Goal: Navigation & Orientation: Find specific page/section

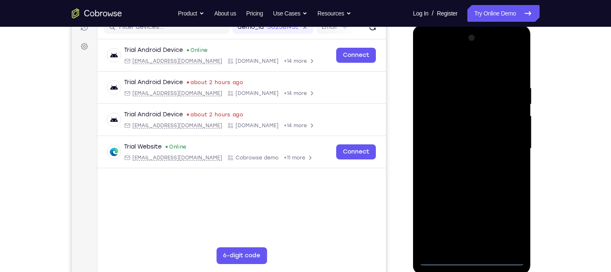
click at [474, 255] on div at bounding box center [472, 148] width 105 height 234
click at [470, 258] on div at bounding box center [472, 148] width 105 height 234
click at [506, 219] on div at bounding box center [472, 148] width 105 height 234
click at [427, 48] on div at bounding box center [472, 148] width 105 height 234
click at [514, 146] on div at bounding box center [472, 148] width 105 height 234
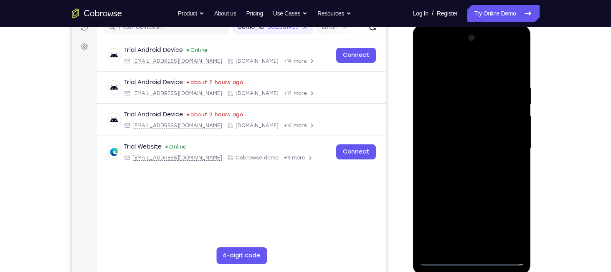
click at [463, 163] on div at bounding box center [472, 148] width 105 height 234
click at [462, 133] on div at bounding box center [472, 148] width 105 height 234
click at [431, 213] on div at bounding box center [472, 148] width 105 height 234
click at [482, 214] on div at bounding box center [472, 148] width 105 height 234
click at [503, 226] on div at bounding box center [472, 148] width 105 height 234
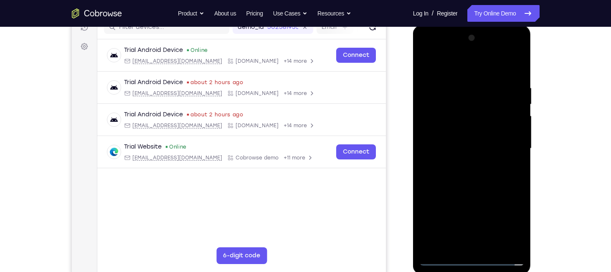
click at [453, 210] on div at bounding box center [472, 148] width 105 height 234
click at [474, 212] on div at bounding box center [472, 148] width 105 height 234
click at [512, 195] on div at bounding box center [472, 148] width 105 height 234
click at [507, 226] on div at bounding box center [472, 148] width 105 height 234
click at [430, 211] on div at bounding box center [472, 148] width 105 height 234
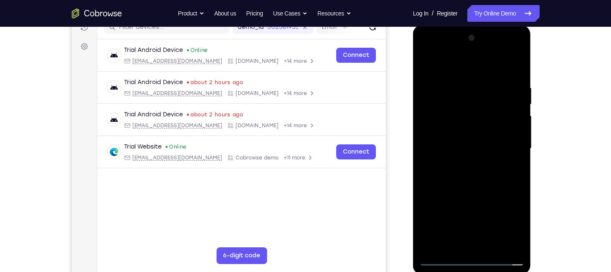
click at [430, 211] on div at bounding box center [472, 148] width 105 height 234
click at [472, 128] on div at bounding box center [472, 148] width 105 height 234
click at [430, 211] on div at bounding box center [472, 148] width 105 height 234
click at [463, 209] on div at bounding box center [472, 148] width 105 height 234
click at [460, 228] on div at bounding box center [472, 148] width 105 height 234
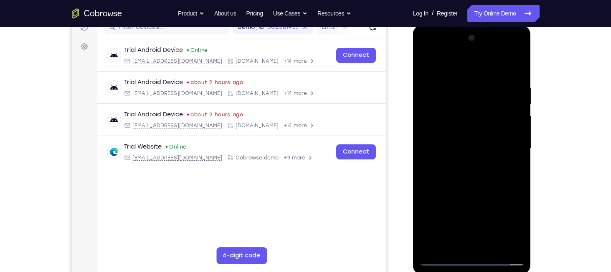
click at [505, 227] on div at bounding box center [472, 148] width 105 height 234
click at [476, 152] on div at bounding box center [472, 148] width 105 height 234
click at [476, 172] on div at bounding box center [472, 148] width 105 height 234
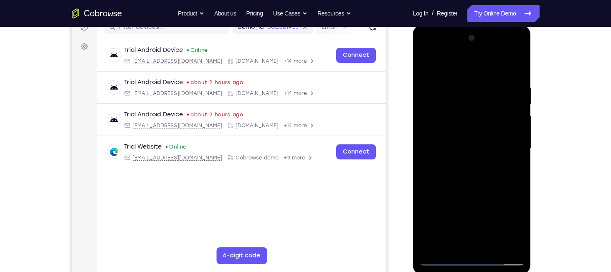
click at [476, 172] on div at bounding box center [472, 148] width 105 height 234
click at [475, 171] on div at bounding box center [472, 148] width 105 height 234
click at [515, 156] on div at bounding box center [472, 148] width 105 height 234
click at [454, 146] on div at bounding box center [472, 148] width 105 height 234
click at [471, 176] on div at bounding box center [472, 148] width 105 height 234
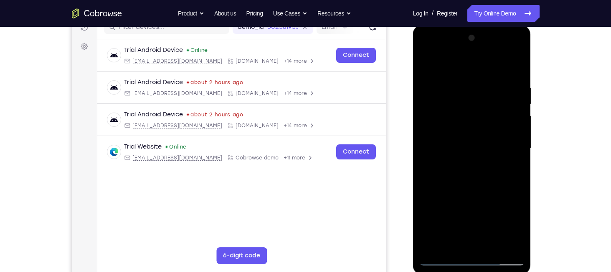
click at [473, 168] on div at bounding box center [472, 148] width 105 height 234
click at [518, 70] on div at bounding box center [472, 148] width 105 height 234
click at [520, 59] on div at bounding box center [472, 148] width 105 height 234
click at [430, 66] on div at bounding box center [472, 148] width 105 height 234
click at [460, 83] on div at bounding box center [472, 148] width 105 height 234
